Goal: Find specific page/section: Find specific page/section

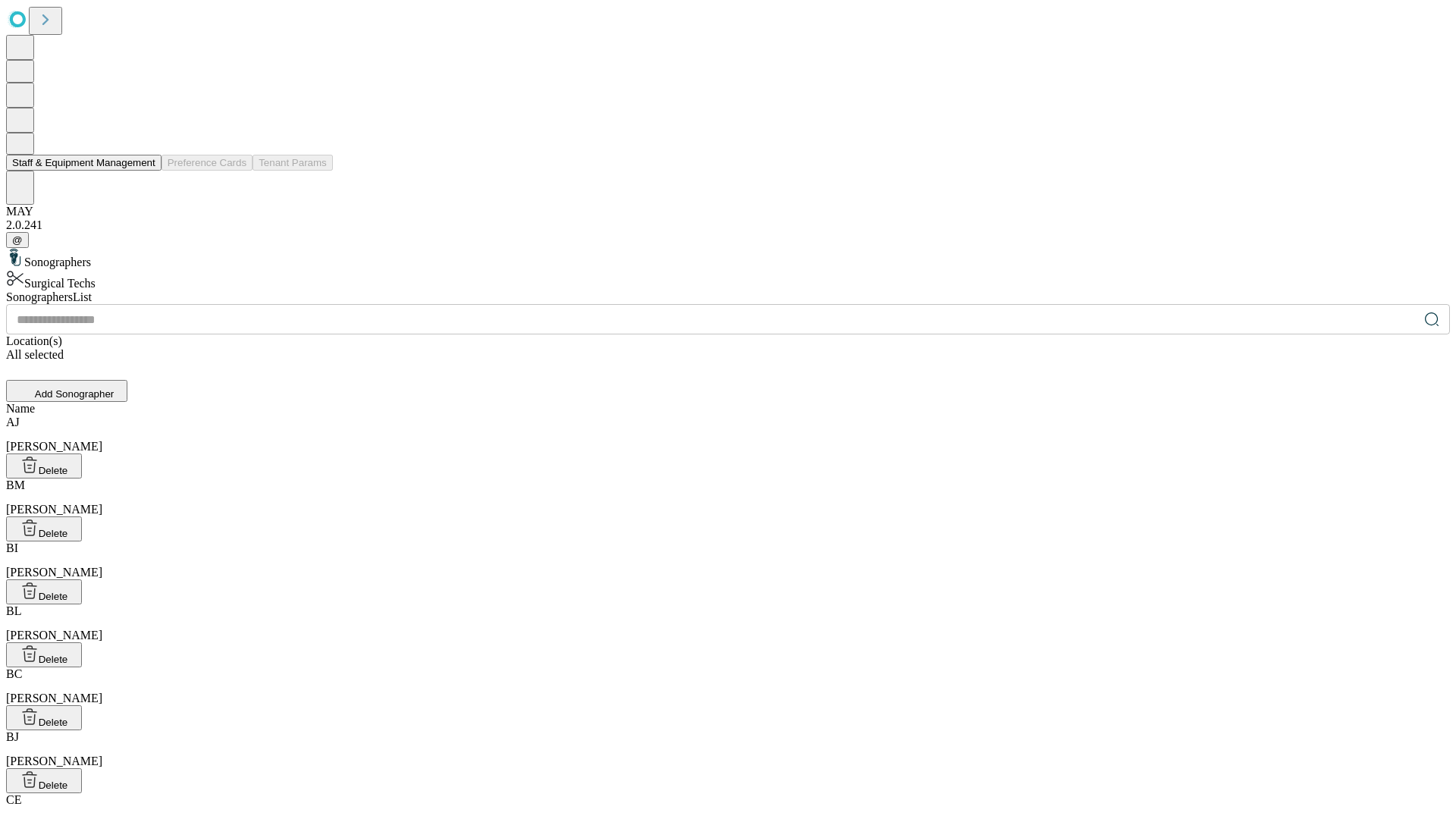
click at [145, 171] on button "Staff & Equipment Management" at bounding box center [84, 163] width 156 height 16
